Goal: Ask a question

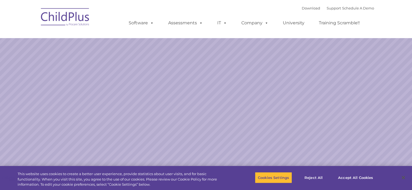
select select "MEDIUM"
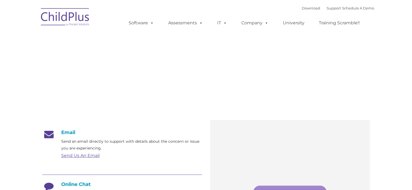
type input ""
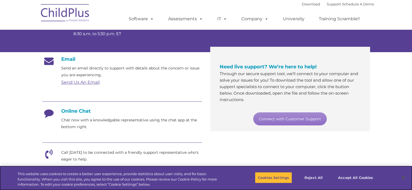
scroll to position [74, 0]
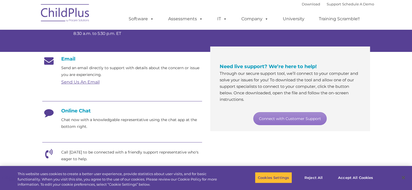
click at [54, 117] on icon at bounding box center [49, 115] width 14 height 14
click at [264, 120] on link "Connect with Customer Support" at bounding box center [289, 118] width 73 height 13
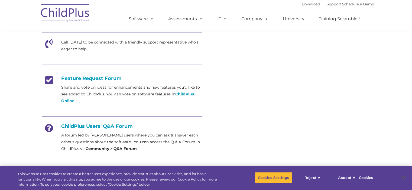
scroll to position [184, 0]
click at [109, 151] on strong "Community > Q&A Forum" at bounding box center [111, 149] width 51 height 5
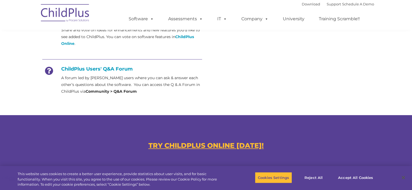
scroll to position [244, 0]
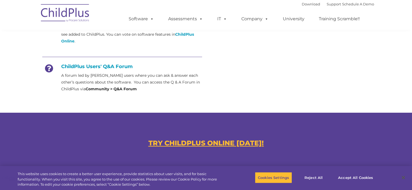
click at [220, 143] on u "TRY CHILDPLUS ONLINE [DATE]!" at bounding box center [205, 143] width 115 height 8
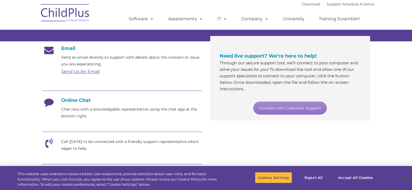
scroll to position [97, 0]
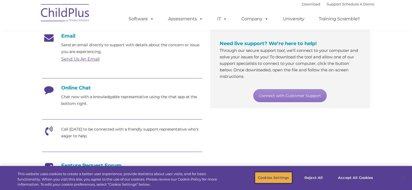
click at [272, 178] on button "Cookies Settings" at bounding box center [273, 177] width 37 height 11
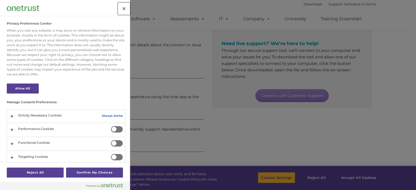
click at [125, 12] on button "Close" at bounding box center [124, 9] width 12 height 12
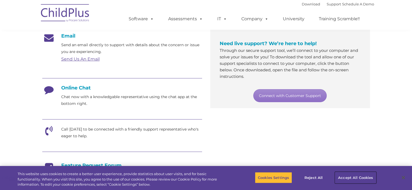
click at [352, 180] on button "Accept All Cookies" at bounding box center [355, 177] width 41 height 11
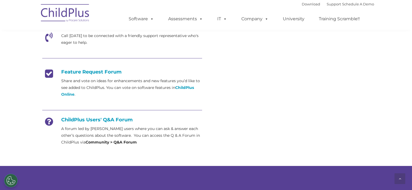
scroll to position [191, 0]
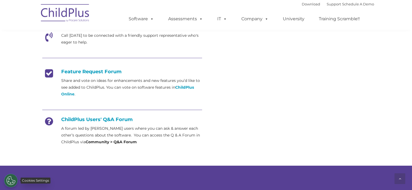
click at [13, 181] on button "Cookies Settings" at bounding box center [11, 181] width 14 height 14
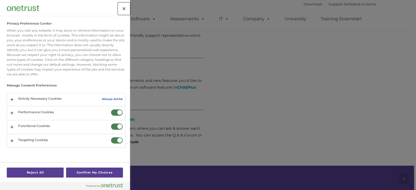
click at [121, 9] on button "Close" at bounding box center [124, 9] width 12 height 12
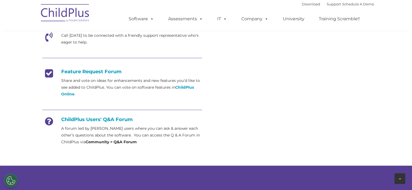
click at [401, 178] on icon at bounding box center [399, 179] width 2 height 4
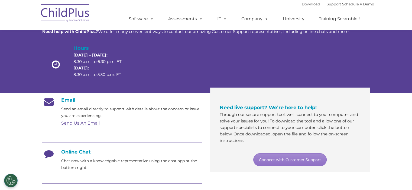
scroll to position [32, 0]
click at [326, 5] on link "Support" at bounding box center [333, 4] width 14 height 4
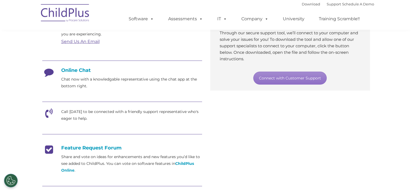
scroll to position [115, 0]
click at [70, 69] on h4 "Online Chat" at bounding box center [122, 70] width 160 height 6
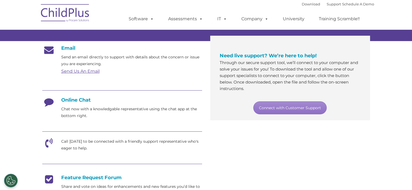
scroll to position [81, 0]
